Goal: Information Seeking & Learning: Learn about a topic

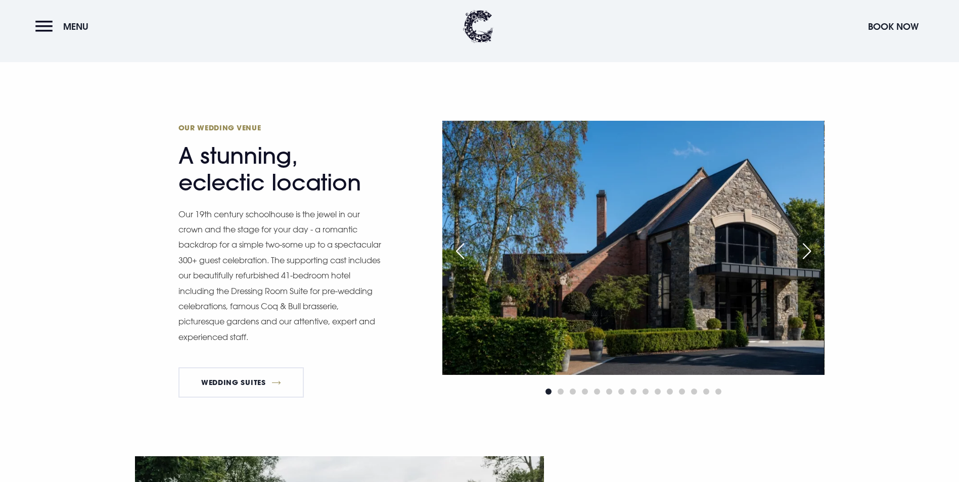
scroll to position [809, 0]
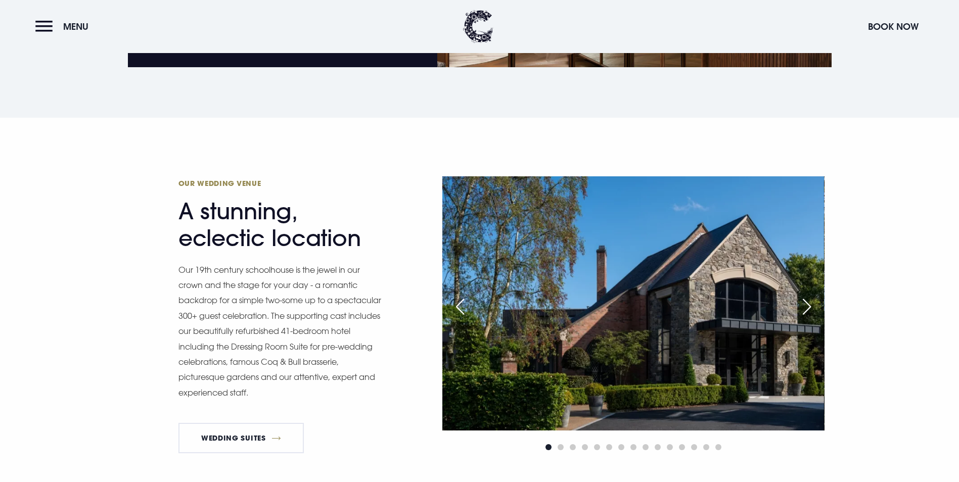
click at [805, 296] on div "Next slide" at bounding box center [806, 307] width 25 height 22
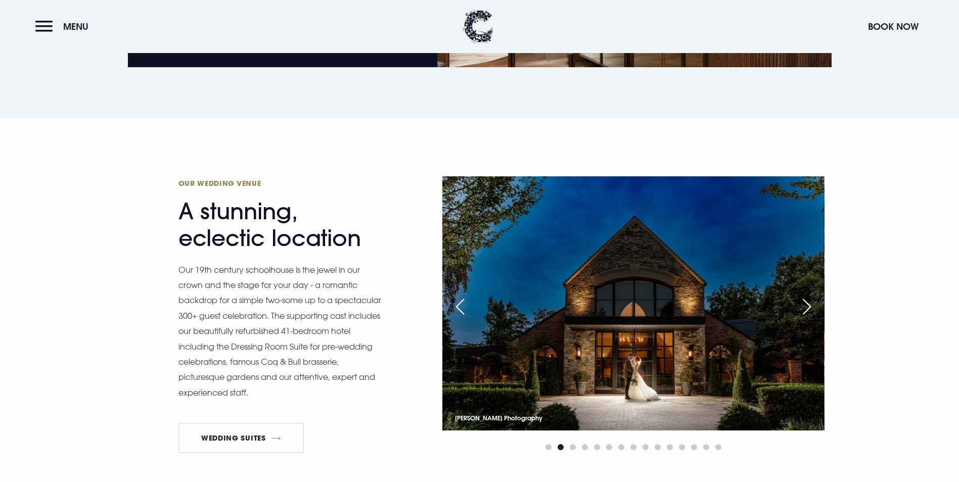
click at [805, 296] on div "Next slide" at bounding box center [806, 307] width 25 height 22
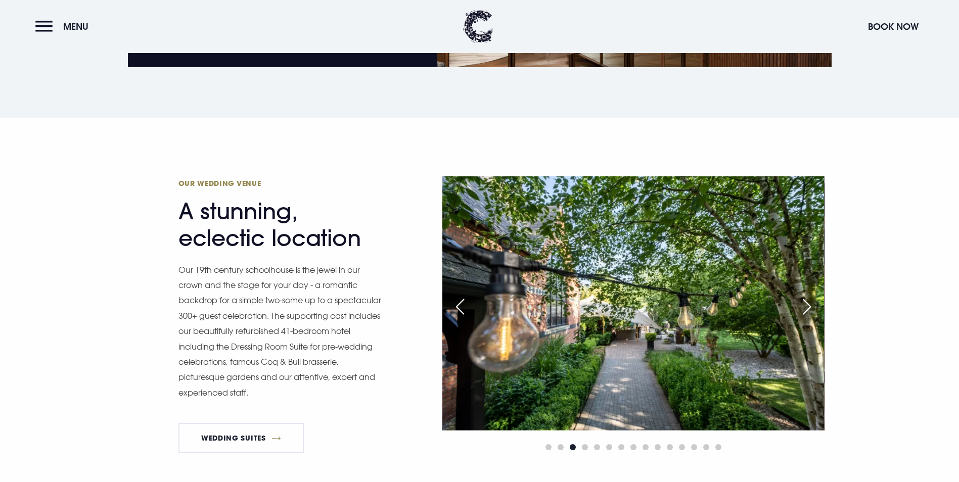
click at [805, 296] on div "Next slide" at bounding box center [806, 307] width 25 height 22
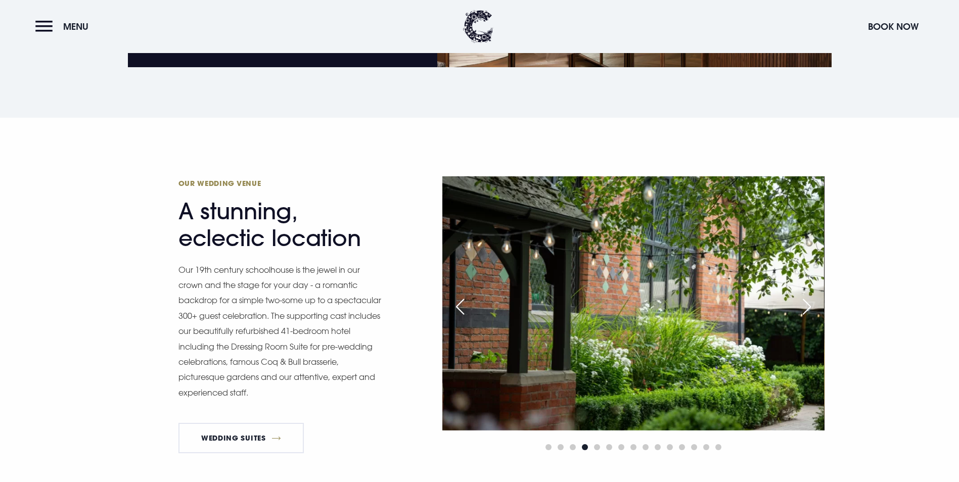
click at [805, 296] on div "Next slide" at bounding box center [806, 307] width 25 height 22
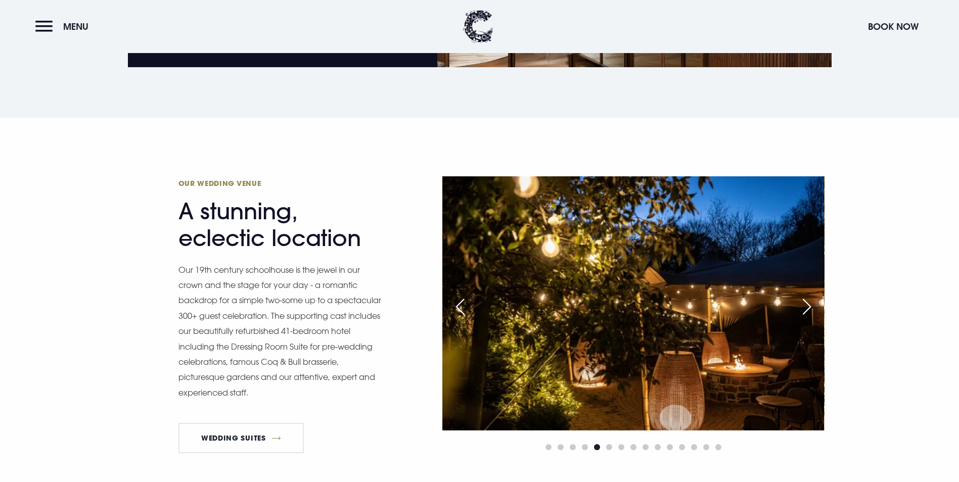
click at [805, 296] on div "Next slide" at bounding box center [806, 307] width 25 height 22
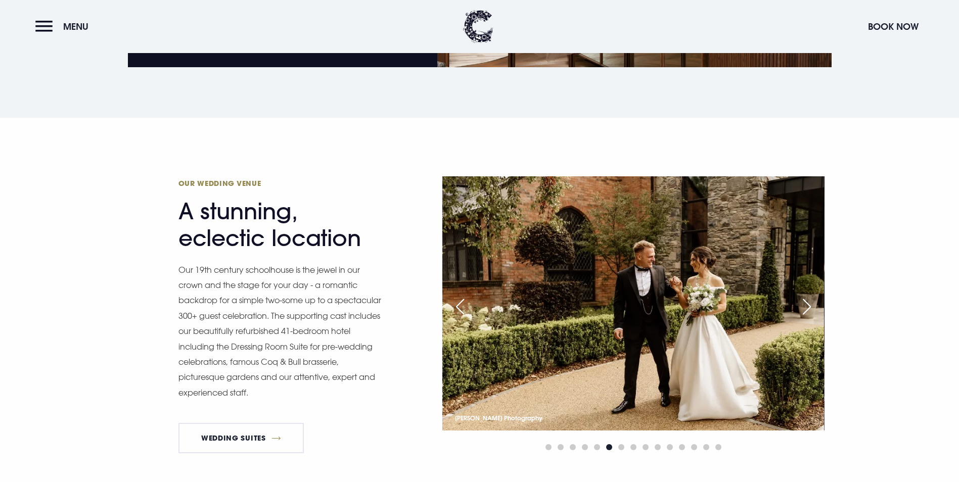
click at [805, 296] on div "Next slide" at bounding box center [806, 307] width 25 height 22
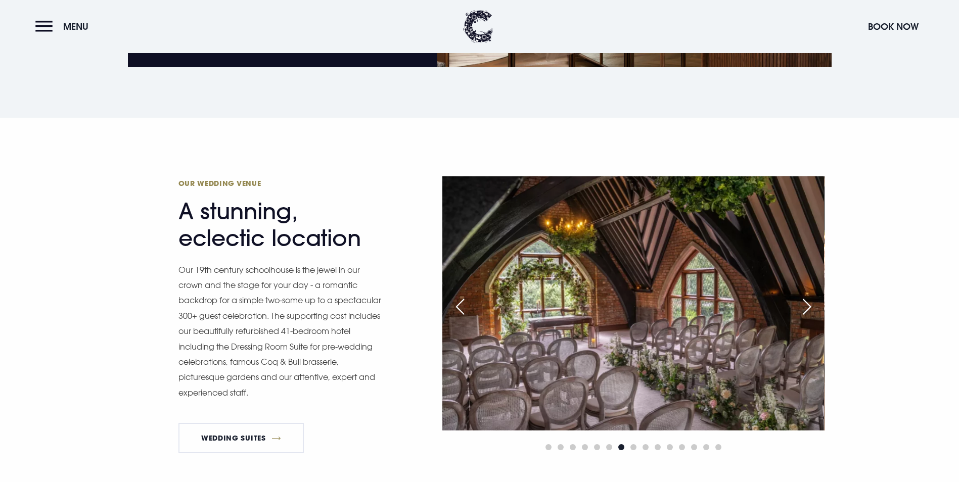
click at [805, 296] on div "Next slide" at bounding box center [806, 307] width 25 height 22
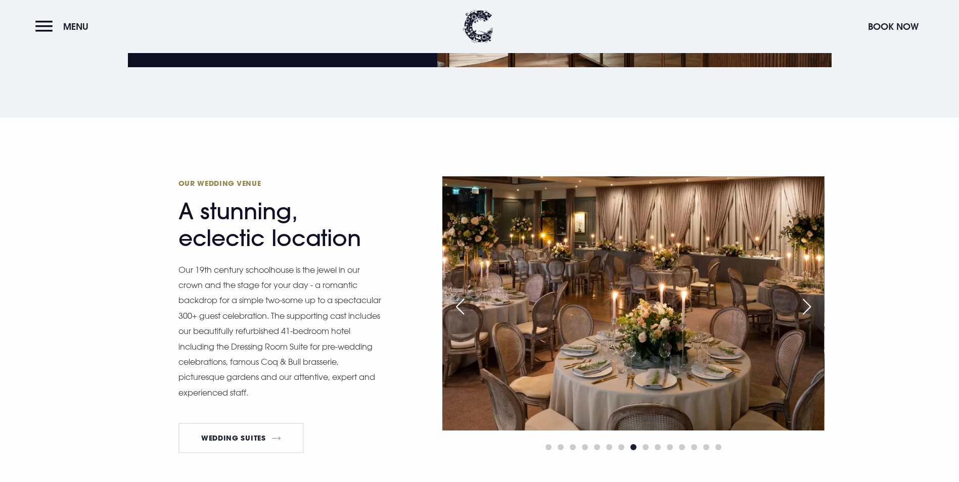
click at [805, 296] on div "Next slide" at bounding box center [806, 307] width 25 height 22
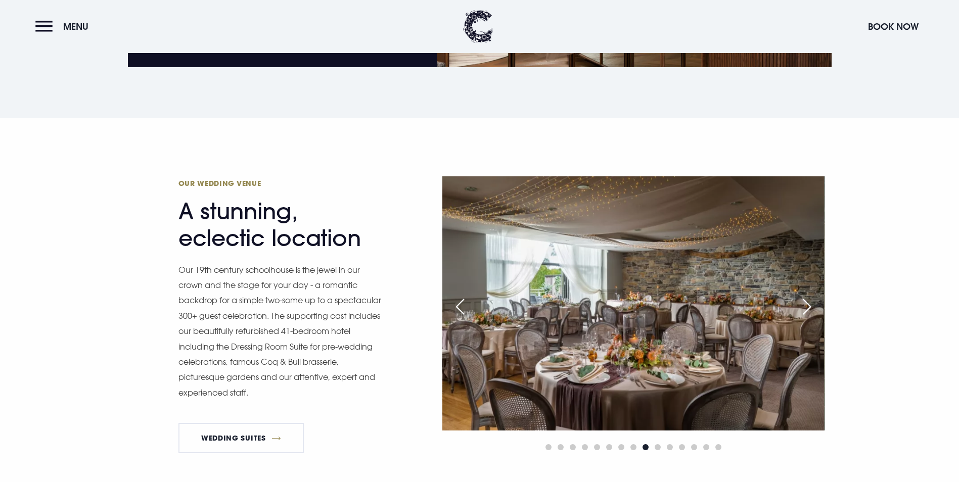
click at [805, 296] on div "Next slide" at bounding box center [806, 307] width 25 height 22
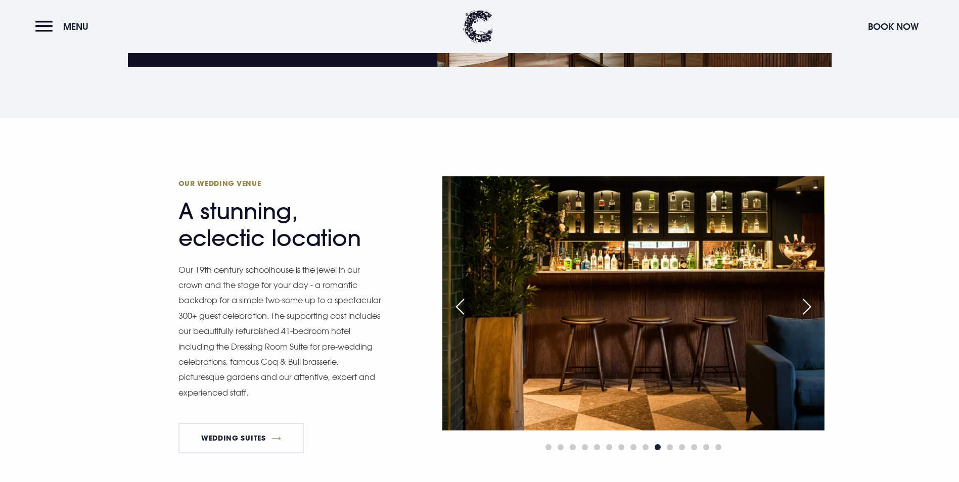
click at [805, 296] on div "Next slide" at bounding box center [806, 307] width 25 height 22
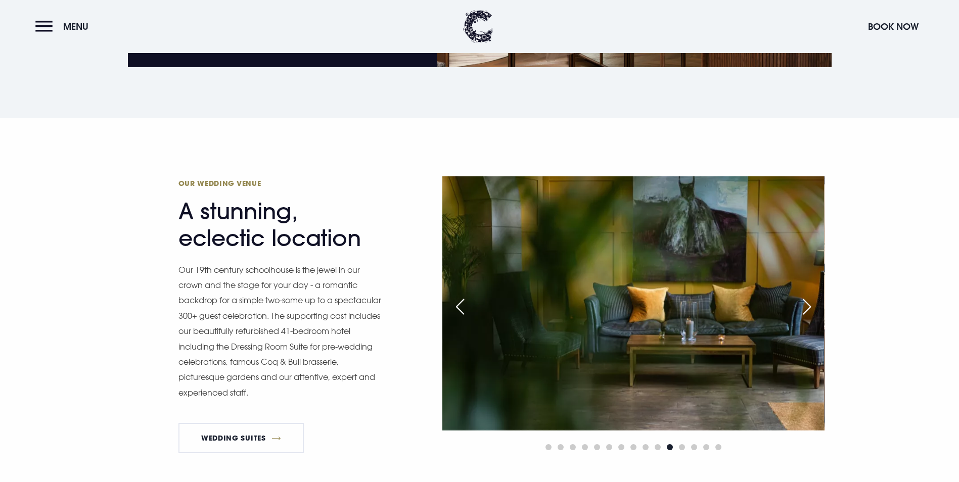
click at [802, 296] on div "Next slide" at bounding box center [806, 307] width 25 height 22
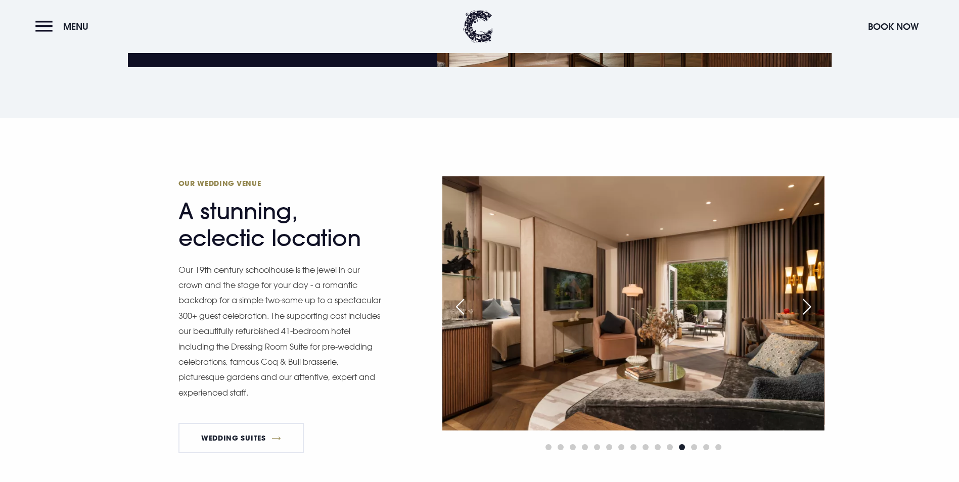
click at [802, 296] on div "Next slide" at bounding box center [806, 307] width 25 height 22
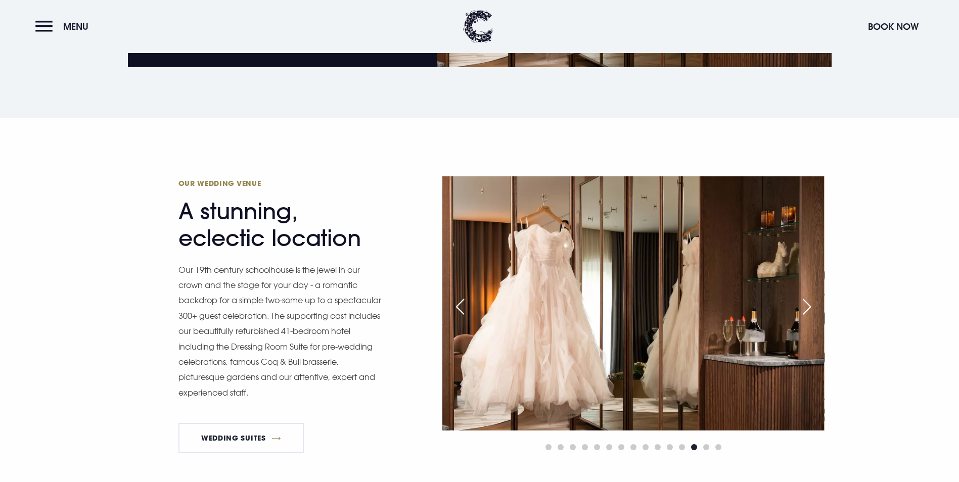
click at [802, 296] on div "Next slide" at bounding box center [806, 307] width 25 height 22
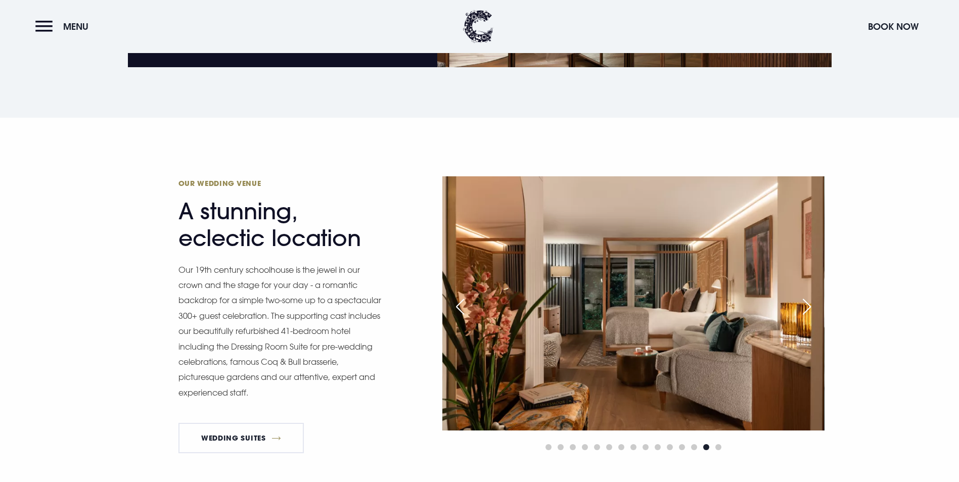
click at [802, 296] on div "Next slide" at bounding box center [806, 307] width 25 height 22
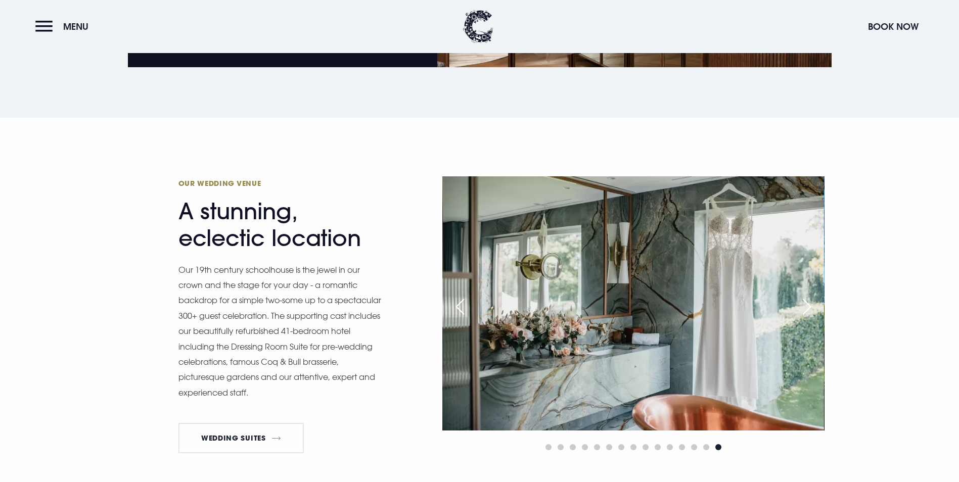
click at [792, 246] on img at bounding box center [633, 303] width 382 height 254
click at [266, 423] on link "Wedding Suites" at bounding box center [241, 438] width 126 height 30
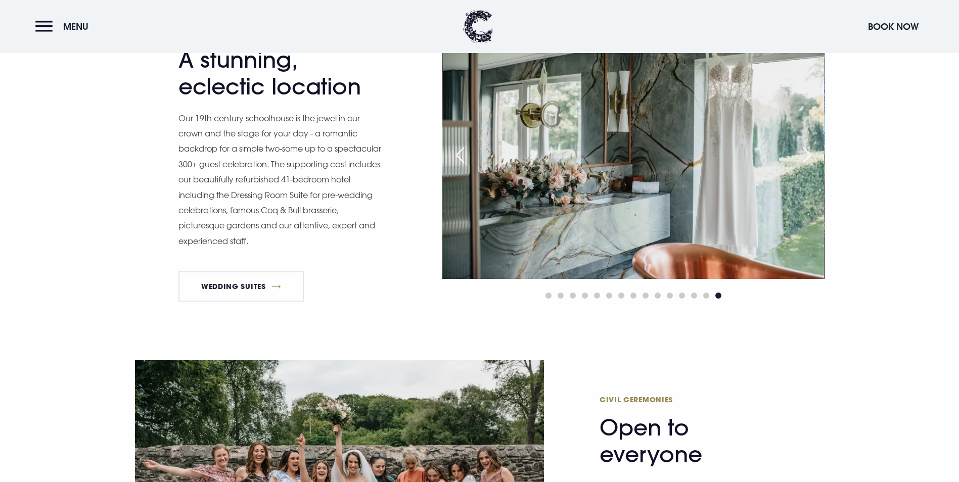
scroll to position [1163, 0]
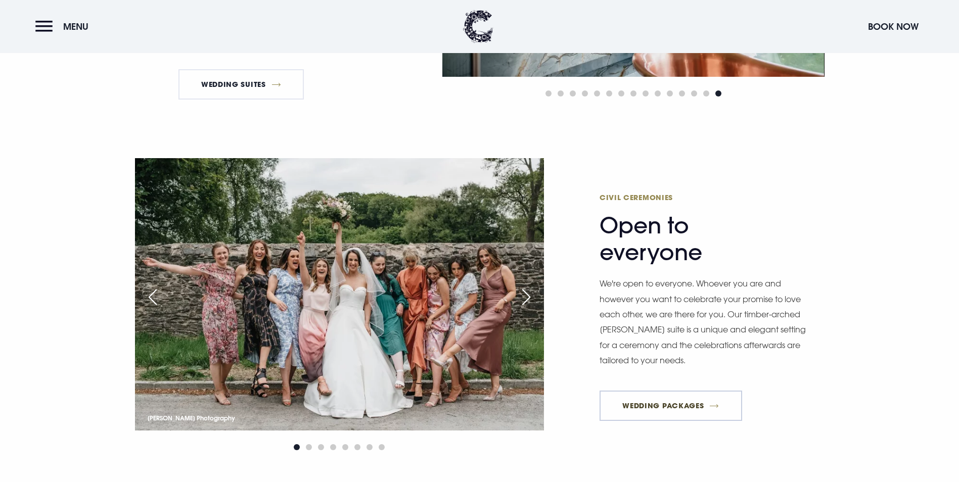
drag, startPoint x: 659, startPoint y: 333, endPoint x: 640, endPoint y: 333, distance: 19.2
click at [659, 391] on link "Wedding Packages" at bounding box center [671, 406] width 143 height 30
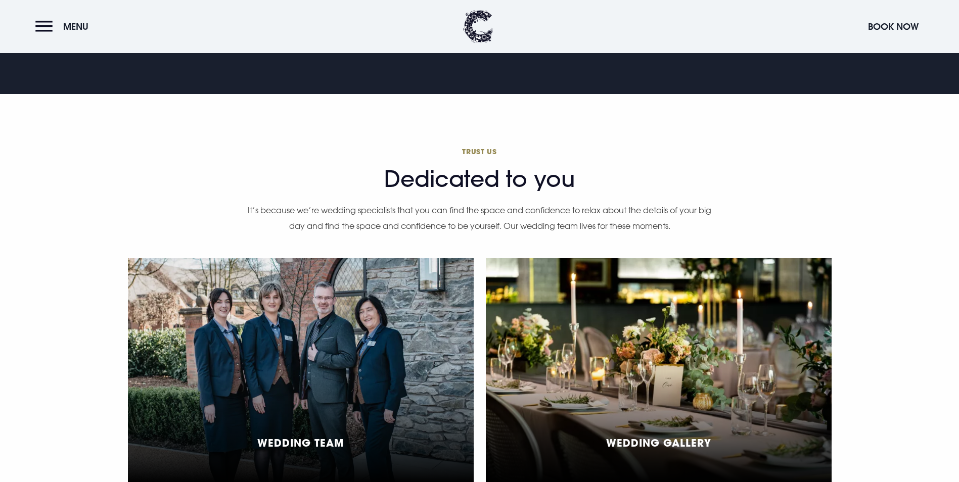
scroll to position [2326, 0]
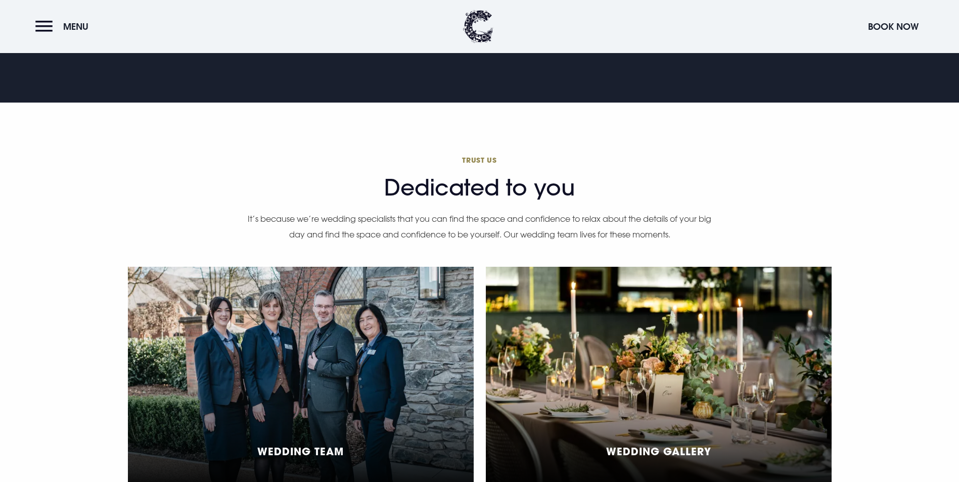
click at [650, 294] on div "Wedding Gallery" at bounding box center [659, 379] width 346 height 225
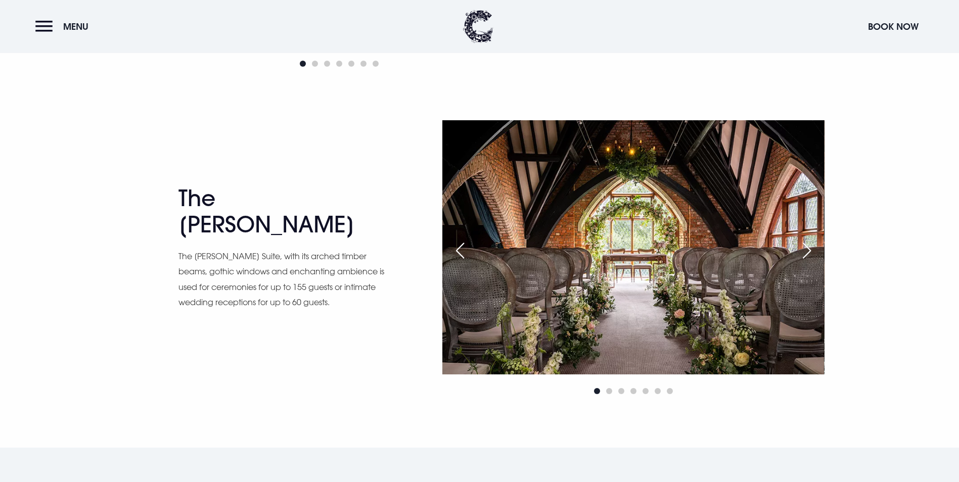
scroll to position [1668, 0]
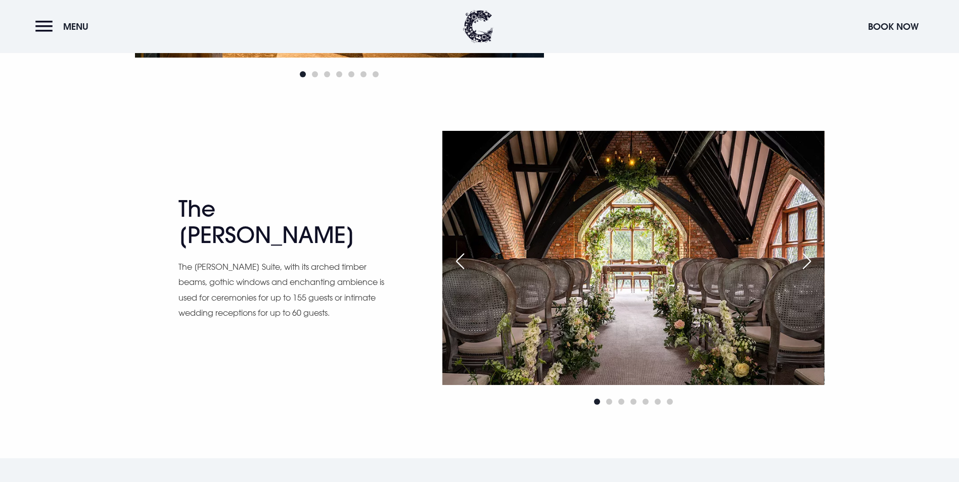
click at [804, 262] on div "Next slide" at bounding box center [806, 261] width 25 height 22
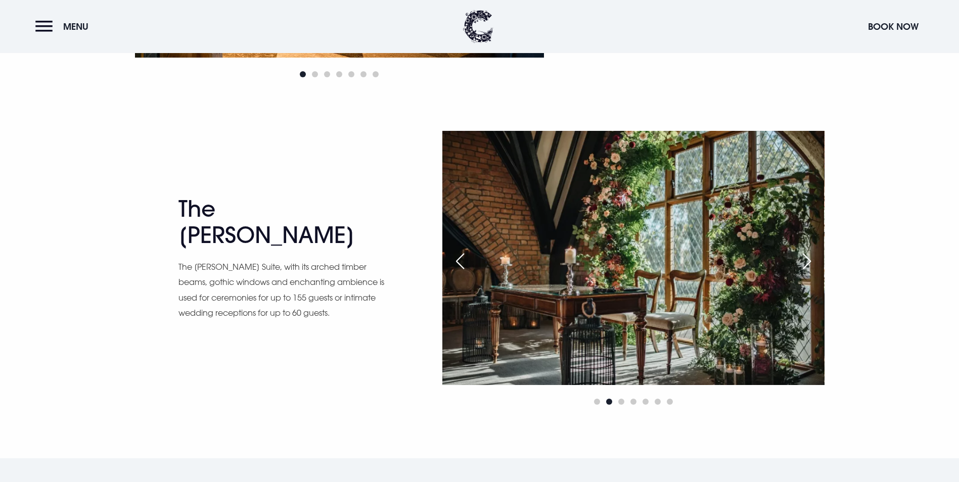
click at [804, 262] on div "Next slide" at bounding box center [806, 261] width 25 height 22
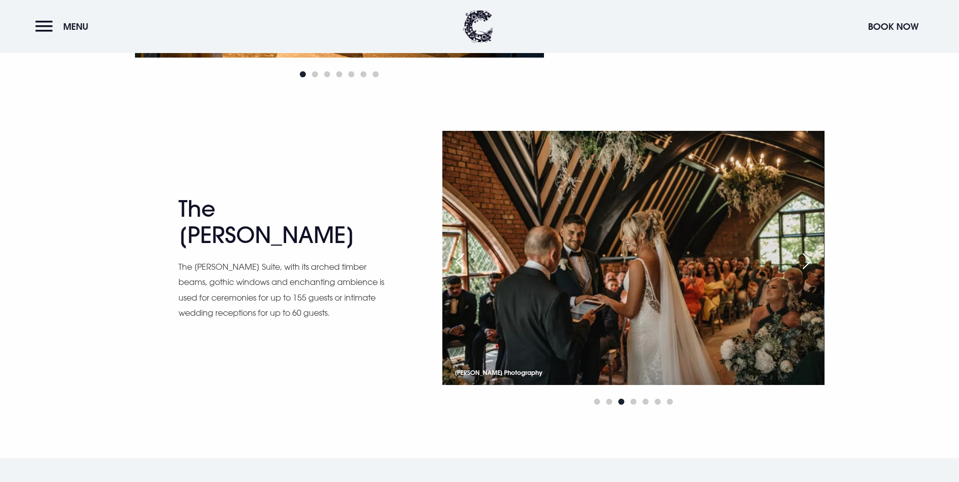
click at [805, 257] on div "Next slide" at bounding box center [806, 261] width 25 height 22
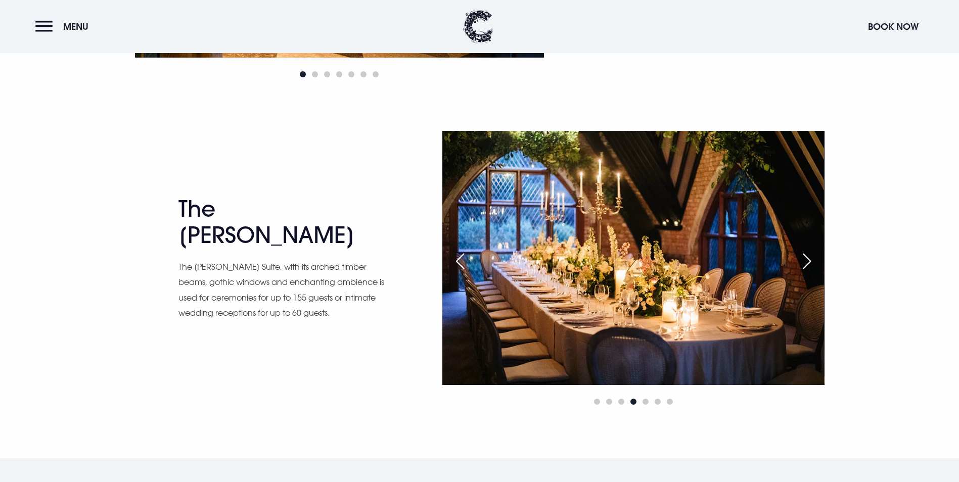
click at [803, 266] on div "Next slide" at bounding box center [806, 261] width 25 height 22
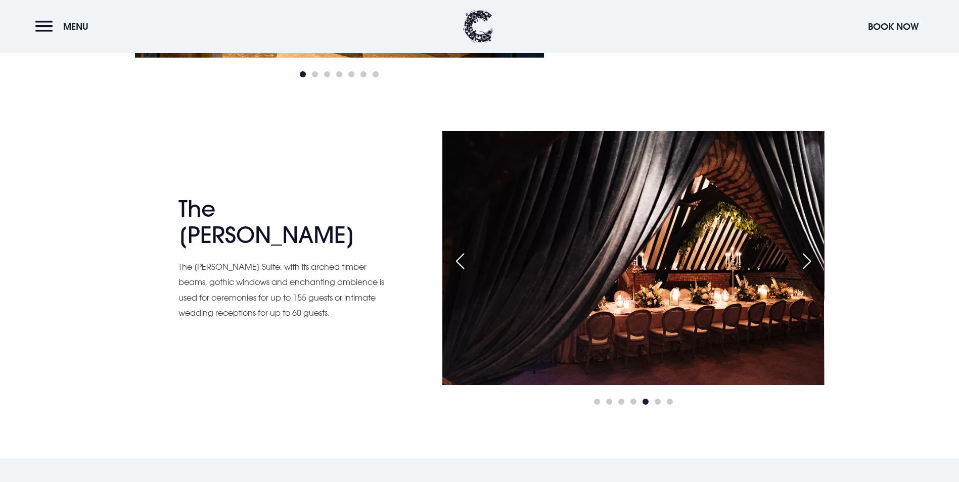
click at [803, 266] on div "Next slide" at bounding box center [806, 261] width 25 height 22
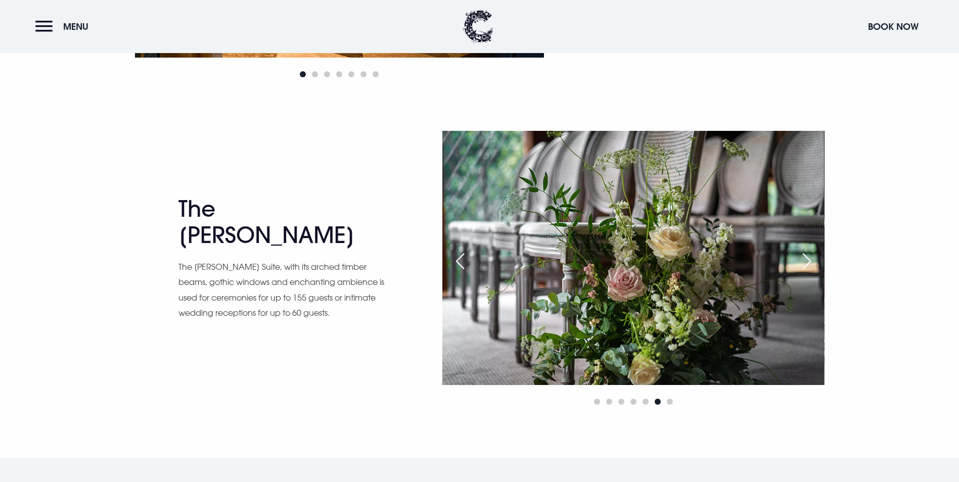
click at [803, 266] on div "Next slide" at bounding box center [806, 261] width 25 height 22
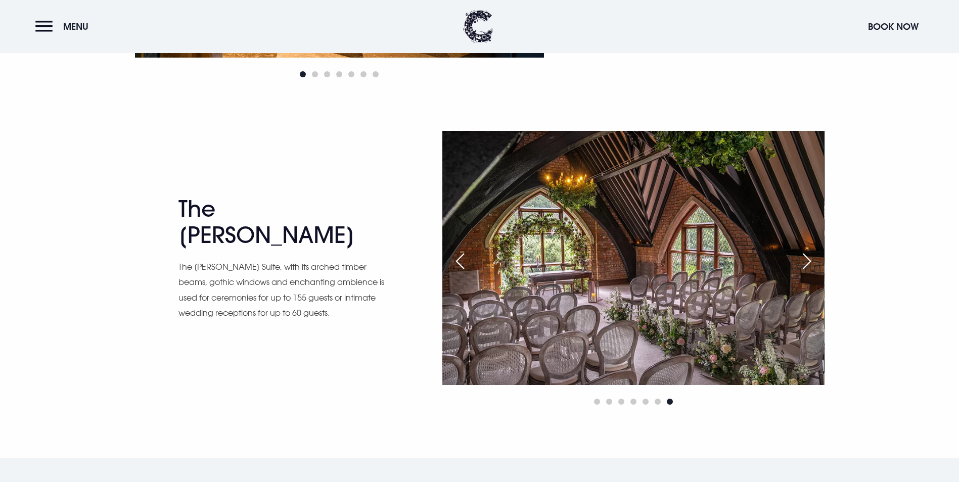
click at [803, 266] on div "Next slide" at bounding box center [806, 261] width 25 height 22
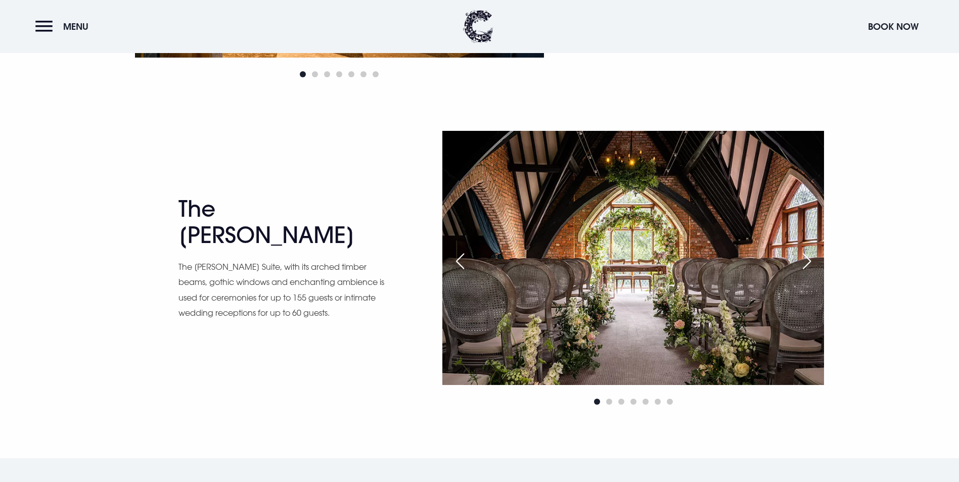
click at [803, 266] on div "Next slide" at bounding box center [806, 261] width 25 height 22
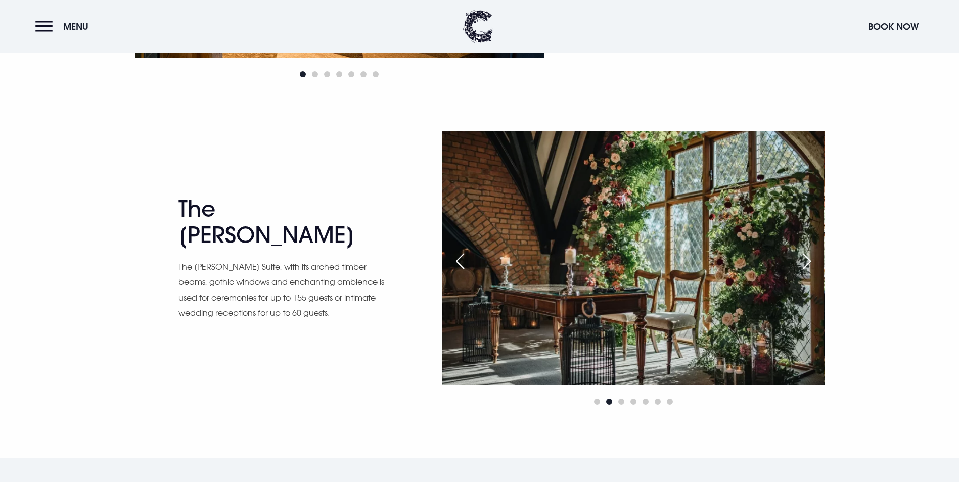
click at [803, 266] on div "Next slide" at bounding box center [806, 261] width 25 height 22
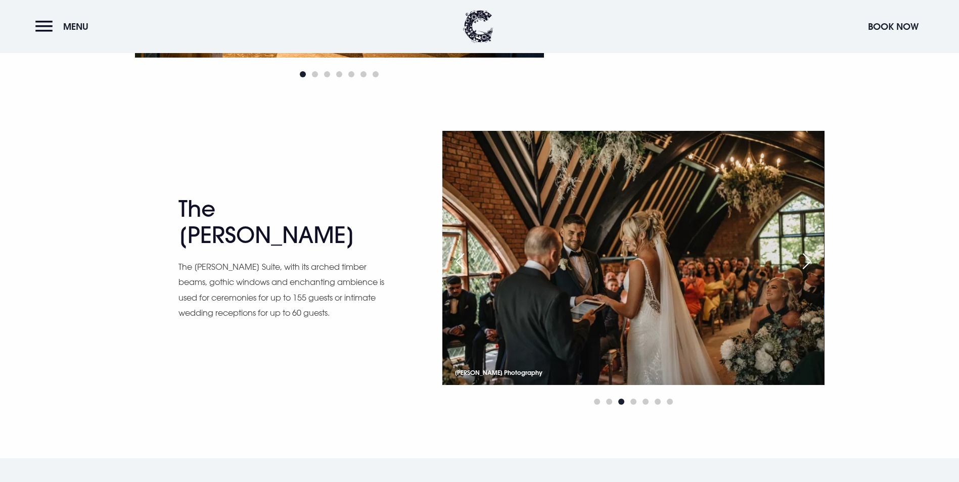
click at [803, 266] on div "Next slide" at bounding box center [806, 261] width 25 height 22
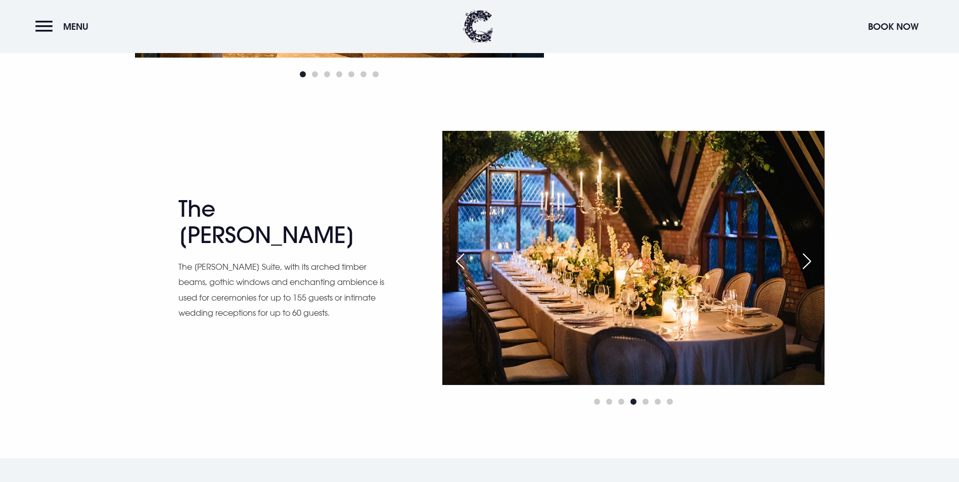
click at [803, 266] on div "Next slide" at bounding box center [806, 261] width 25 height 22
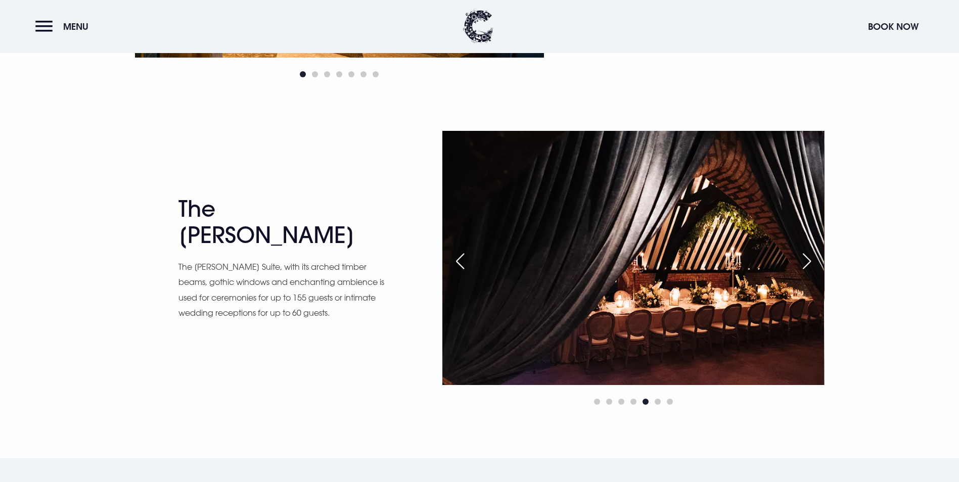
click at [798, 259] on div "Next slide" at bounding box center [806, 261] width 25 height 22
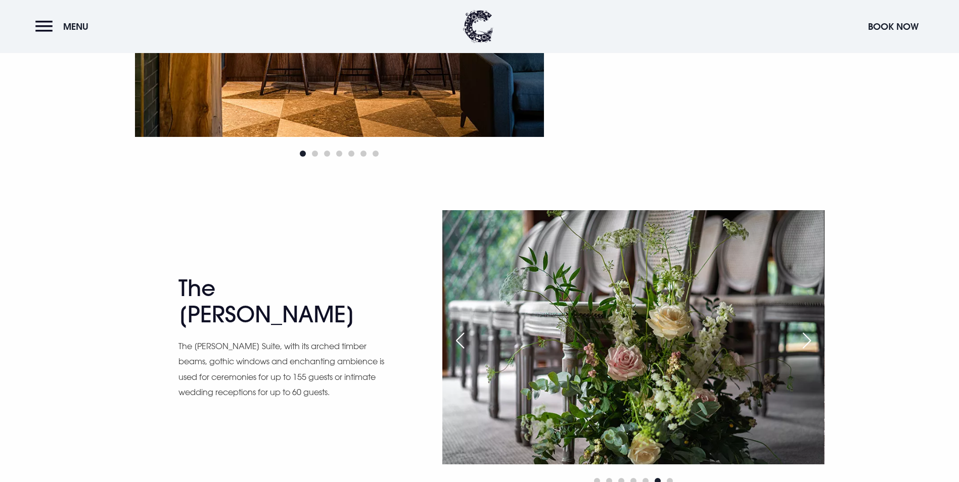
scroll to position [1416, 0]
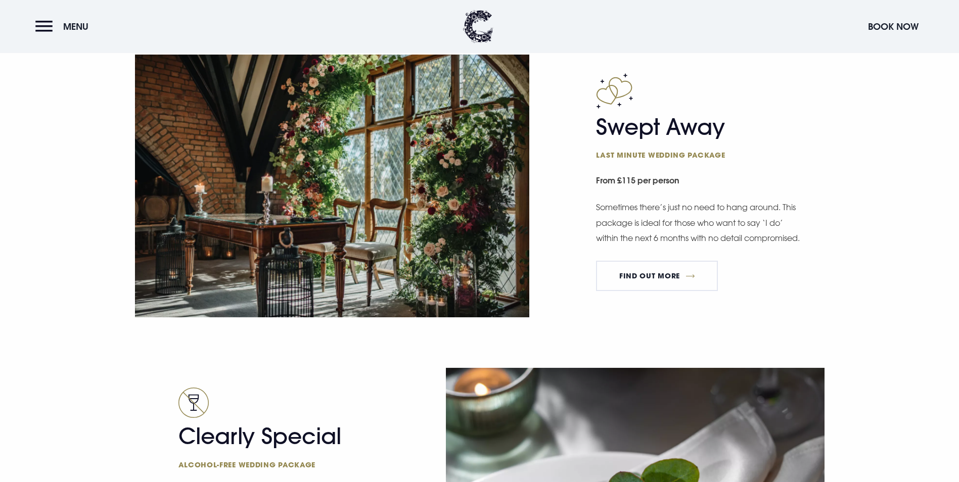
scroll to position [1618, 0]
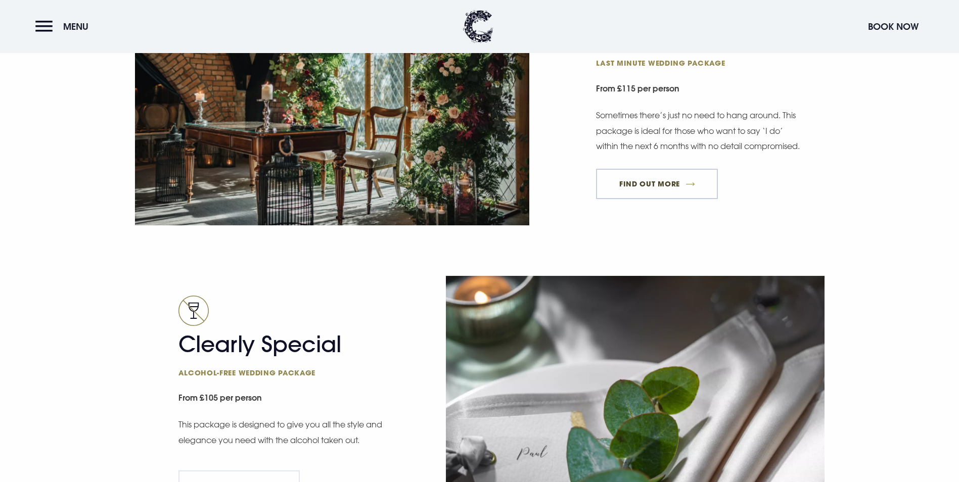
click at [661, 199] on link "FIND OUT MORE" at bounding box center [657, 184] width 122 height 30
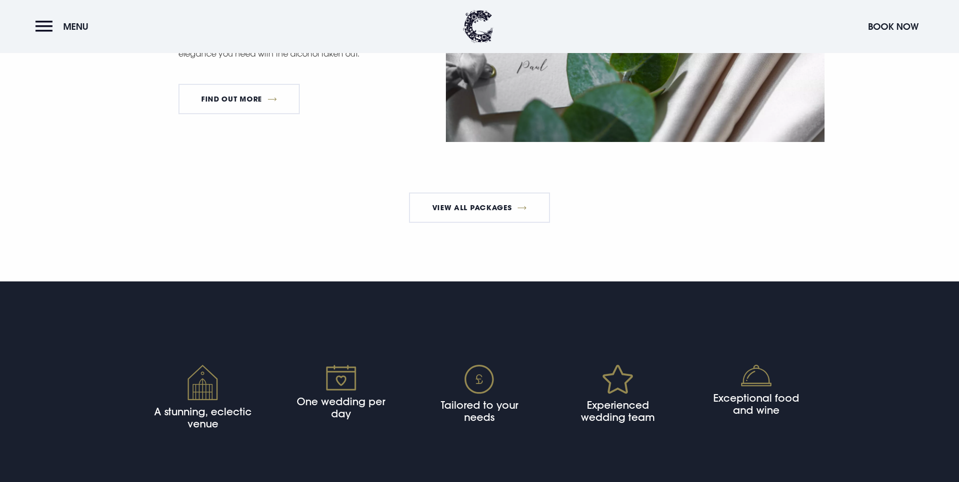
scroll to position [2174, 0]
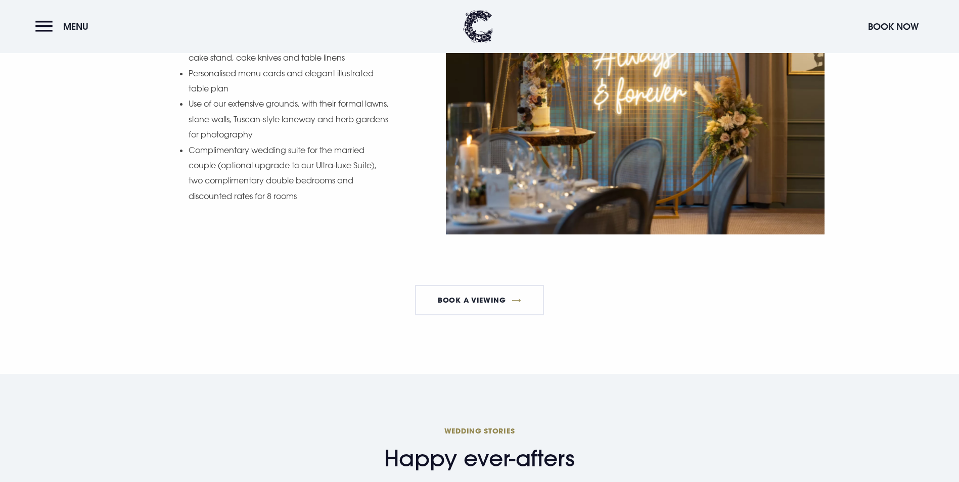
scroll to position [1567, 0]
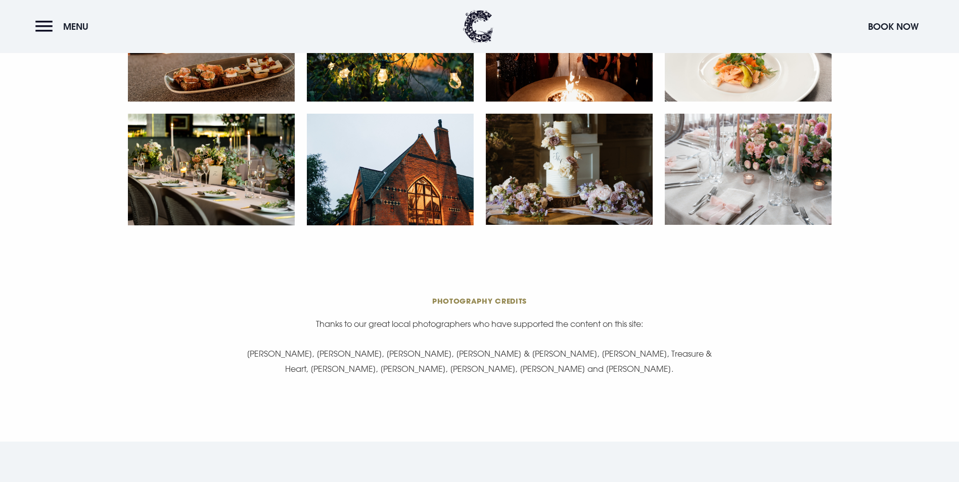
scroll to position [1871, 0]
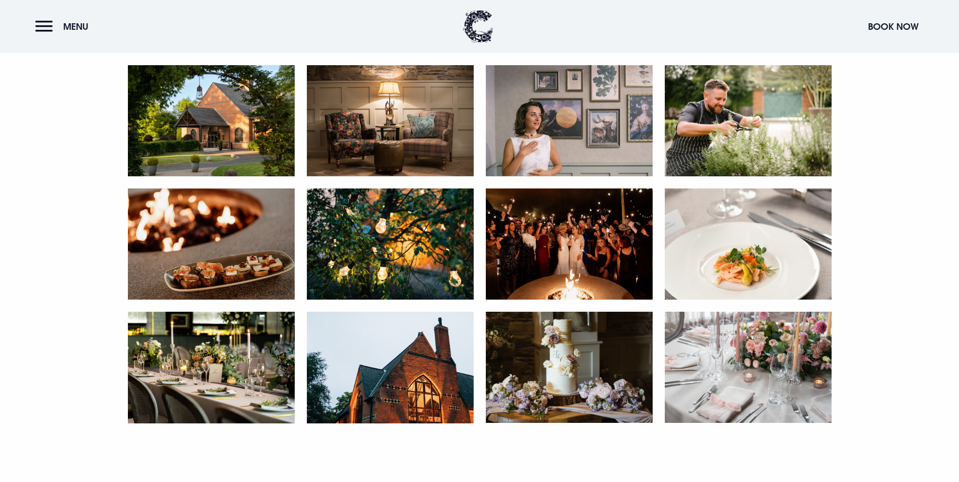
click at [33, 31] on header "Menu Book Now" at bounding box center [479, 26] width 959 height 53
click at [49, 23] on button "Menu" at bounding box center [64, 27] width 58 height 22
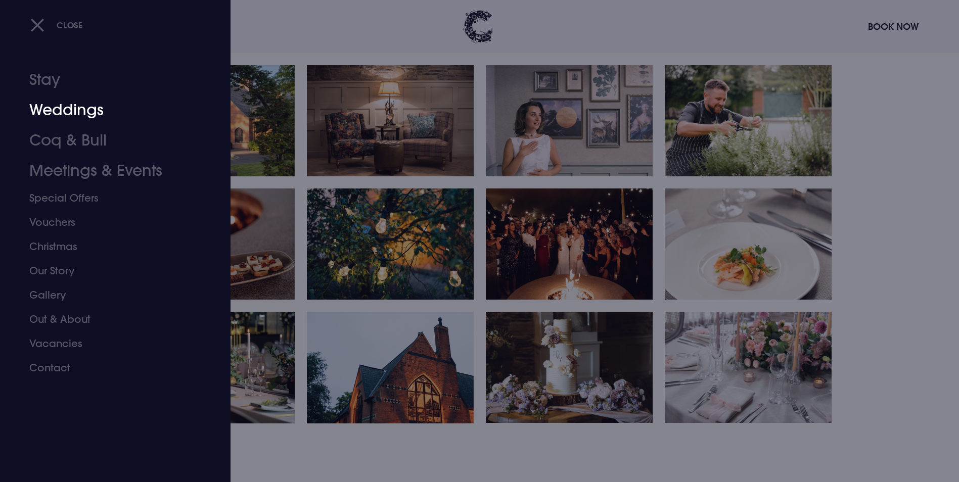
click at [72, 112] on link "Weddings" at bounding box center [109, 110] width 160 height 30
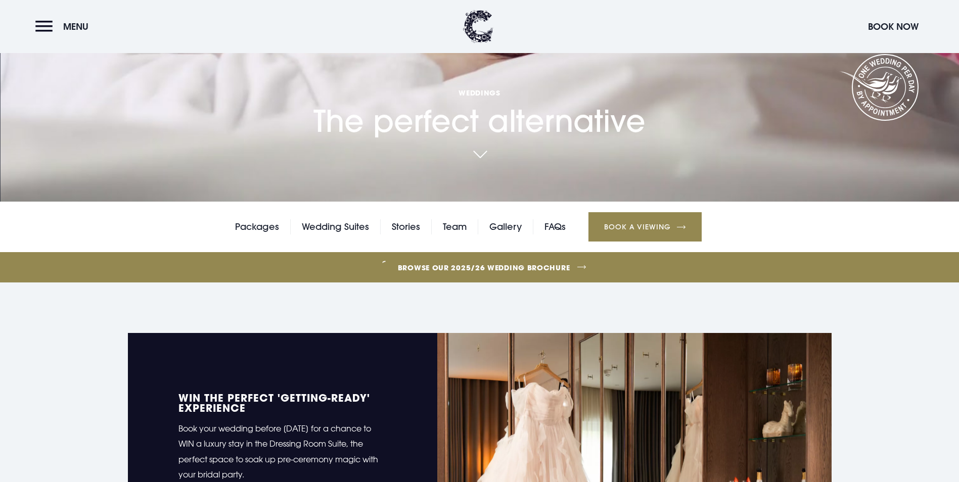
scroll to position [303, 0]
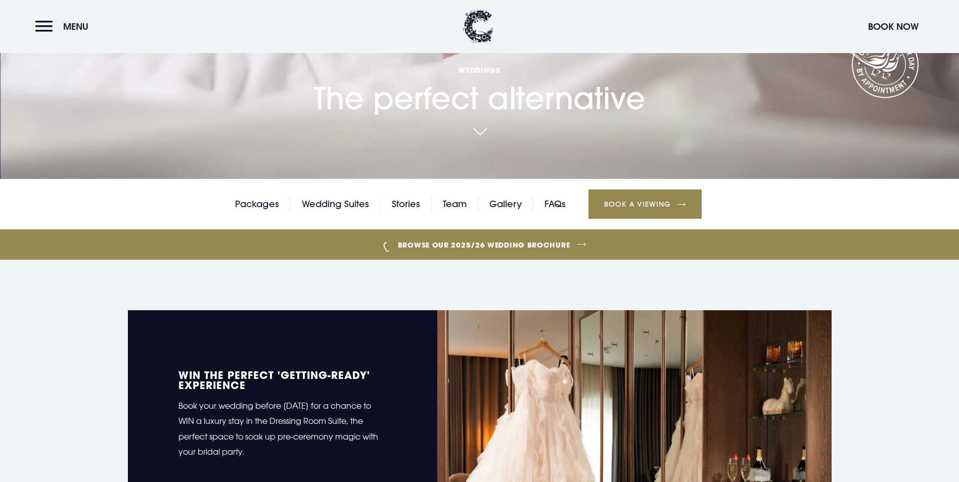
click at [546, 226] on link "Browse our 2025/26 wedding brochure" at bounding box center [484, 245] width 2091 height 38
